Goal: Task Accomplishment & Management: Use online tool/utility

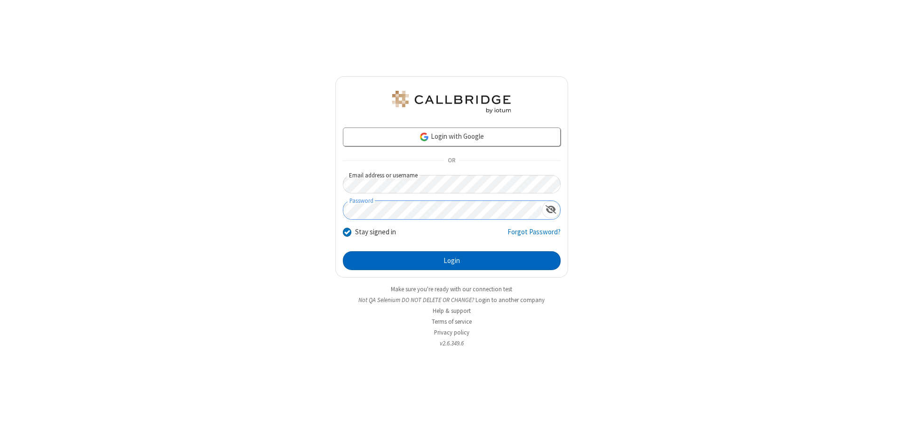
click at [451, 261] on button "Login" at bounding box center [452, 260] width 218 height 19
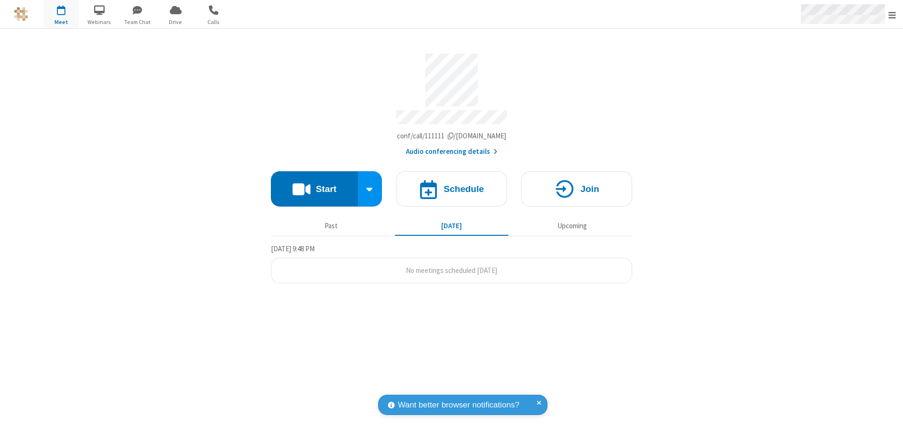
click at [892, 15] on span "Open menu" at bounding box center [892, 14] width 8 height 9
click at [902, 63] on span at bounding box center [914, 63] width 8 height 8
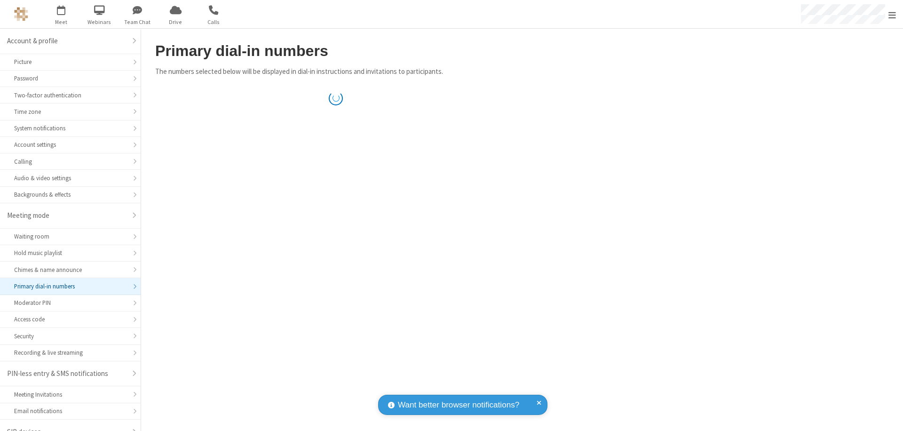
scroll to position [13, 0]
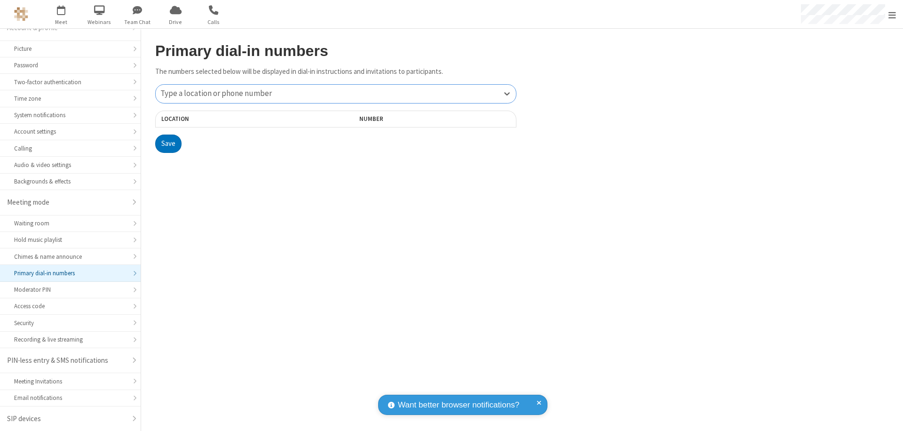
click at [336, 94] on div "Type a location or phone number" at bounding box center [336, 94] width 360 height 18
type input "[PHONE_NUMBER]"
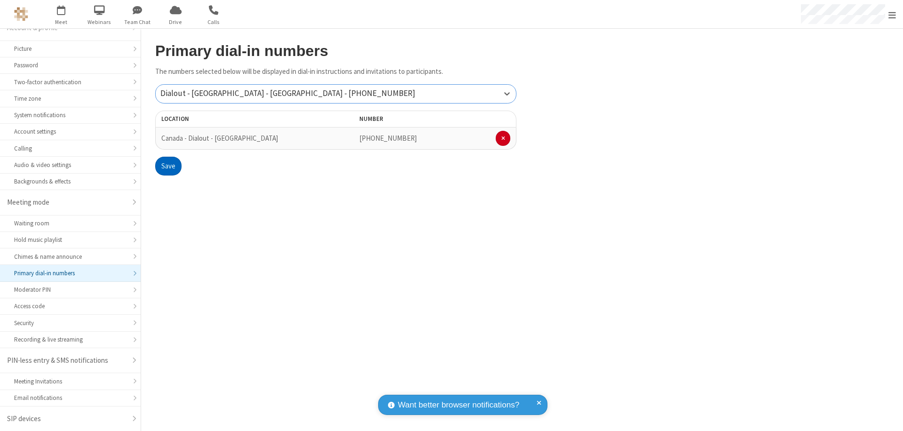
click at [168, 166] on button "Save" at bounding box center [168, 166] width 26 height 19
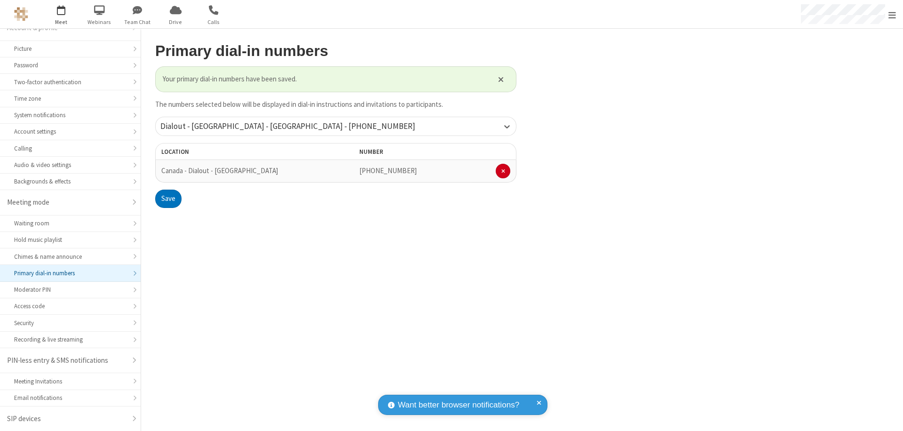
click at [892, 15] on span "Open menu" at bounding box center [892, 14] width 8 height 9
click at [61, 14] on span "button" at bounding box center [61, 10] width 35 height 16
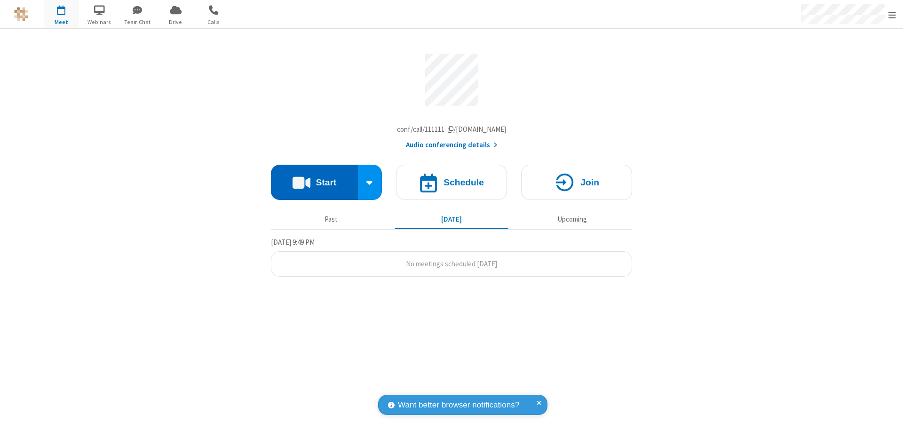
click at [314, 184] on button "Start" at bounding box center [314, 182] width 87 height 35
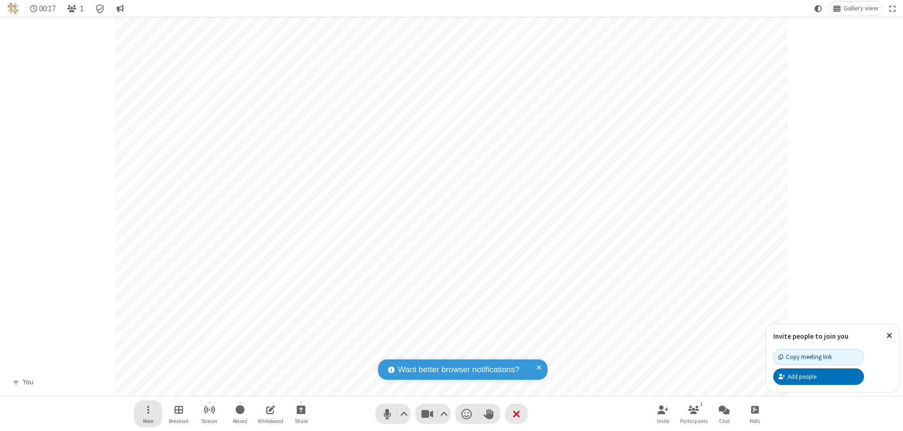
click at [148, 409] on span "Open menu" at bounding box center [148, 409] width 2 height 12
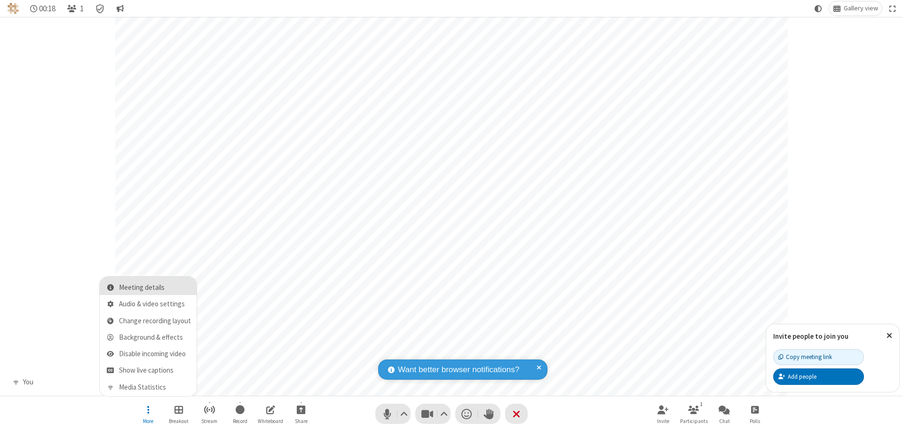
click at [155, 287] on span "Meeting details" at bounding box center [155, 288] width 72 height 8
